Goal: Task Accomplishment & Management: Manage account settings

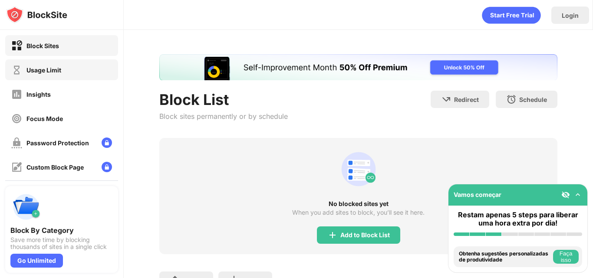
click at [84, 65] on div "Usage Limit" at bounding box center [61, 69] width 113 height 21
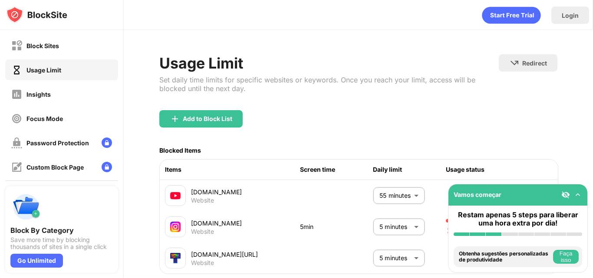
click at [408, 222] on body "Block Sites Usage Limit Insights Focus Mode Password Protection Custom Block Pa…" at bounding box center [296, 139] width 593 height 278
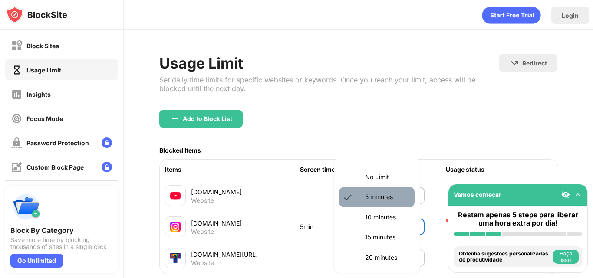
drag, startPoint x: 392, startPoint y: 206, endPoint x: 393, endPoint y: 213, distance: 7.0
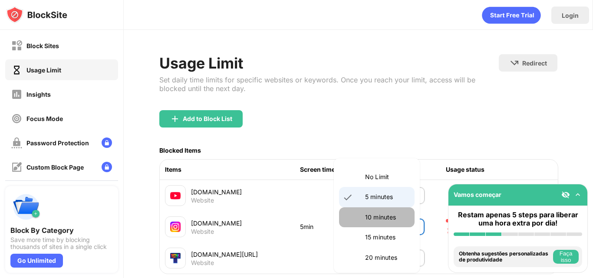
click at [393, 213] on p "10 minutes" at bounding box center [387, 218] width 44 height 10
type input "**"
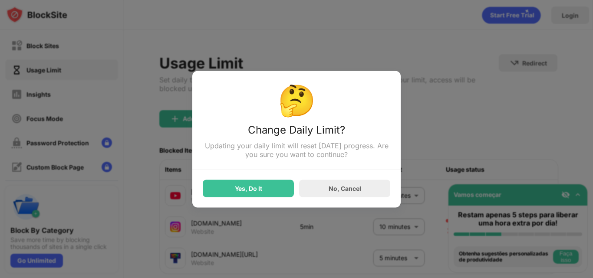
click at [277, 180] on div "Yes, Do It No, Cancel" at bounding box center [297, 183] width 188 height 28
click at [277, 185] on div "Yes, Do It" at bounding box center [248, 188] width 91 height 17
